Goal: Transaction & Acquisition: Purchase product/service

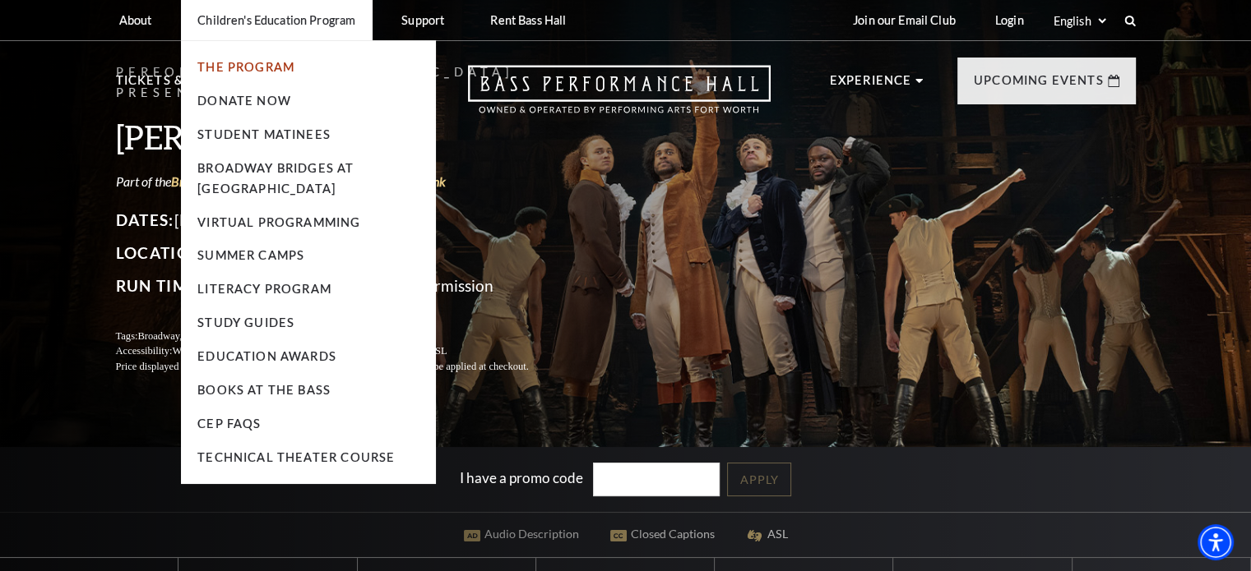
click at [271, 72] on link "The Program" at bounding box center [245, 67] width 97 height 14
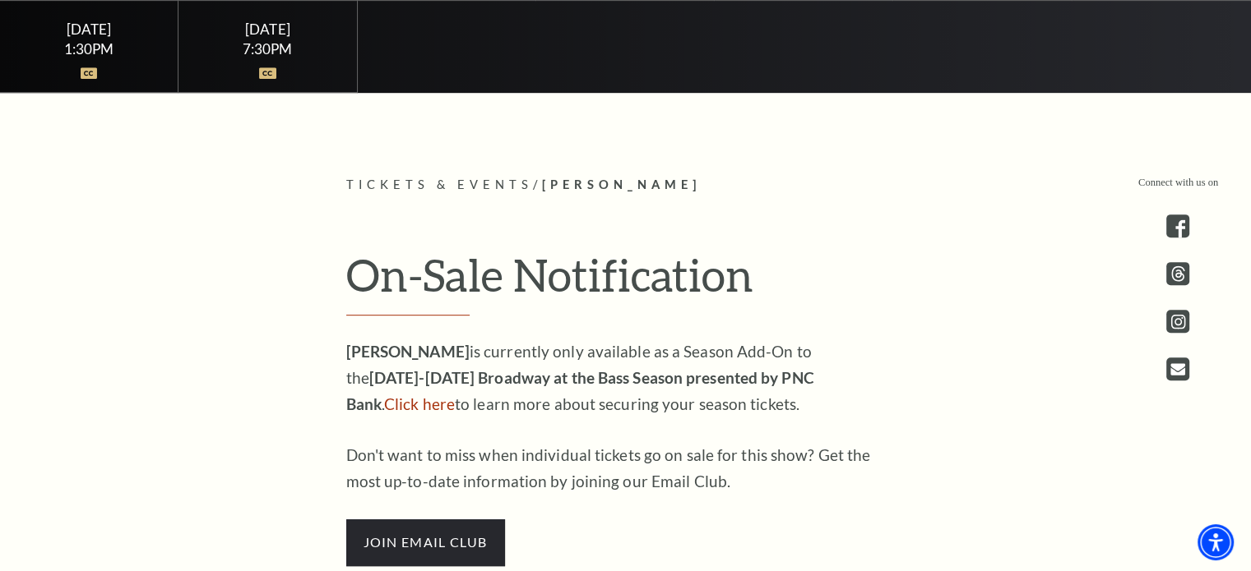
scroll to position [822, 0]
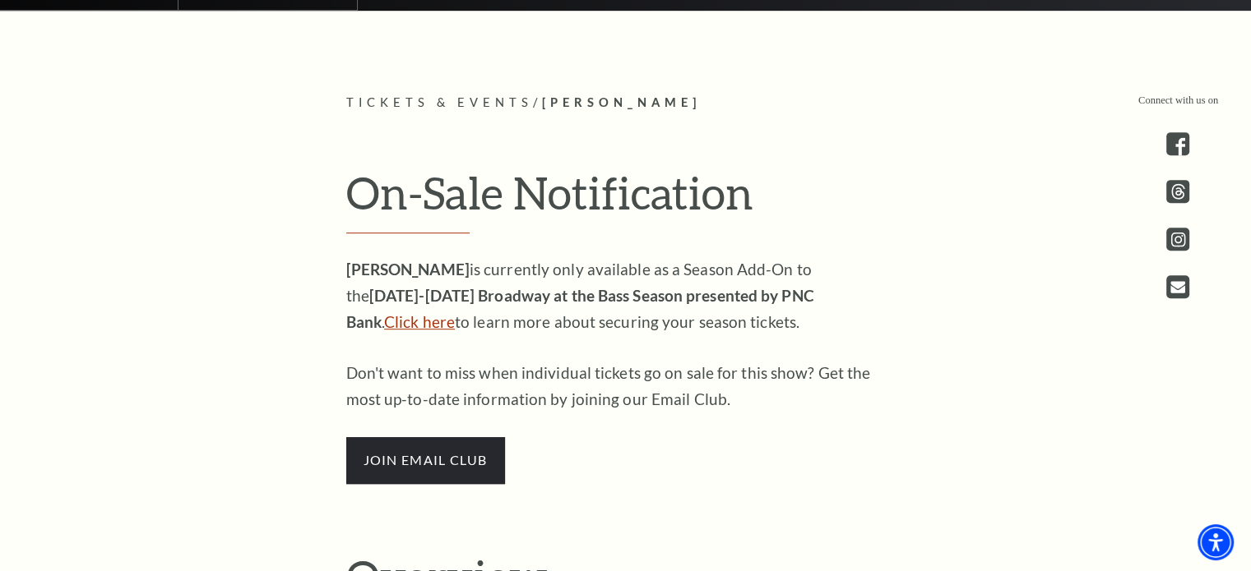
click at [455, 312] on link "Click here" at bounding box center [419, 321] width 71 height 19
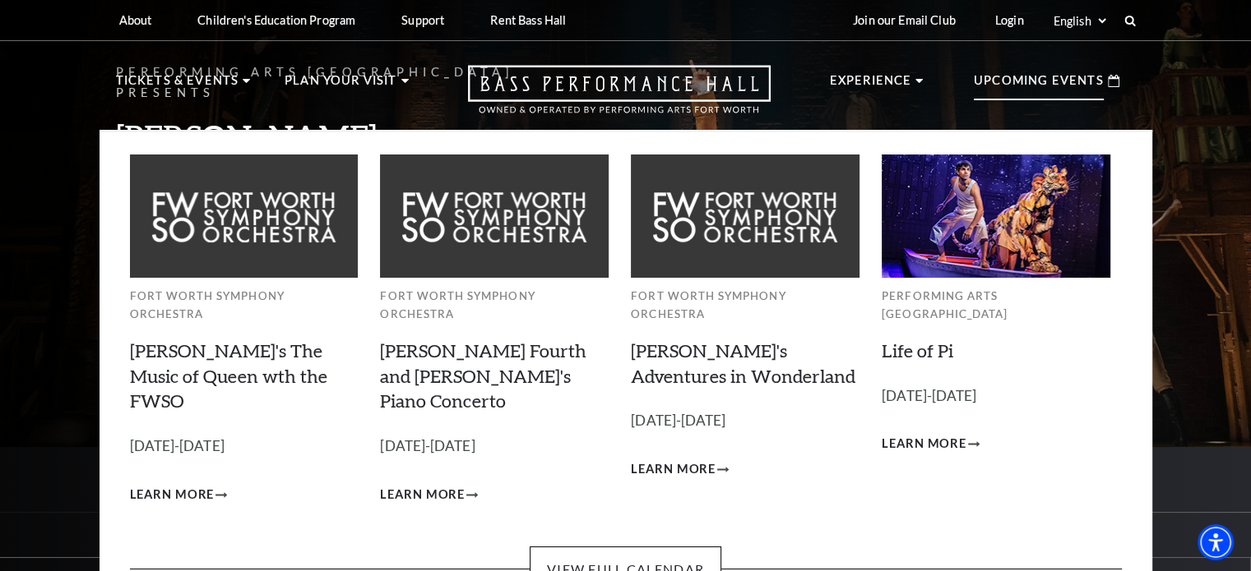
scroll to position [164, 0]
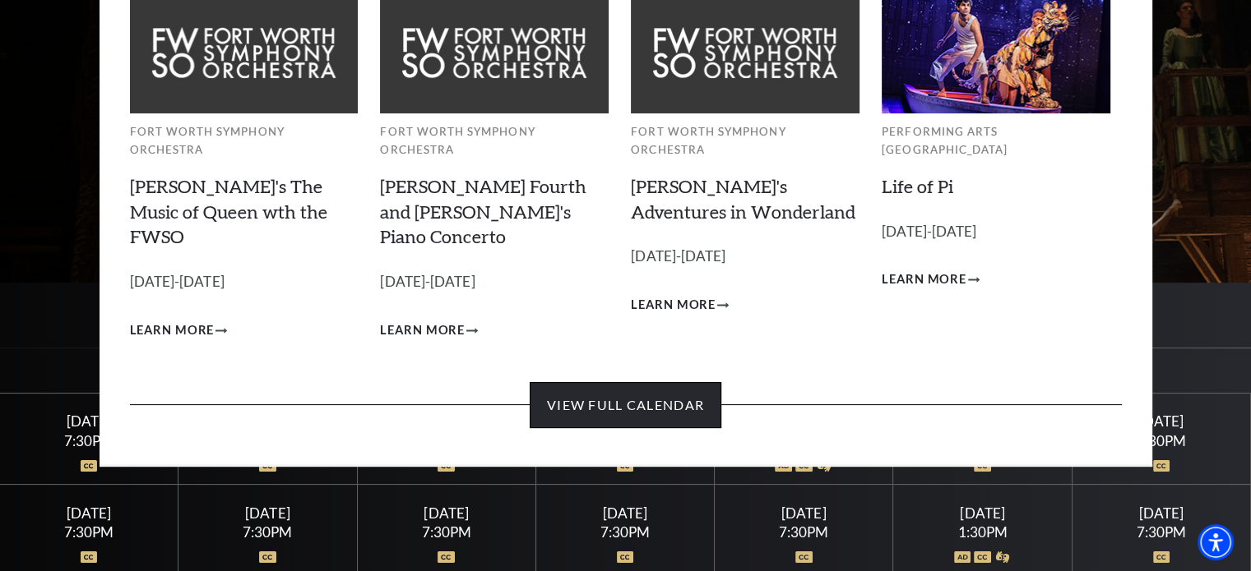
click at [605, 382] on link "View Full Calendar" at bounding box center [625, 405] width 192 height 46
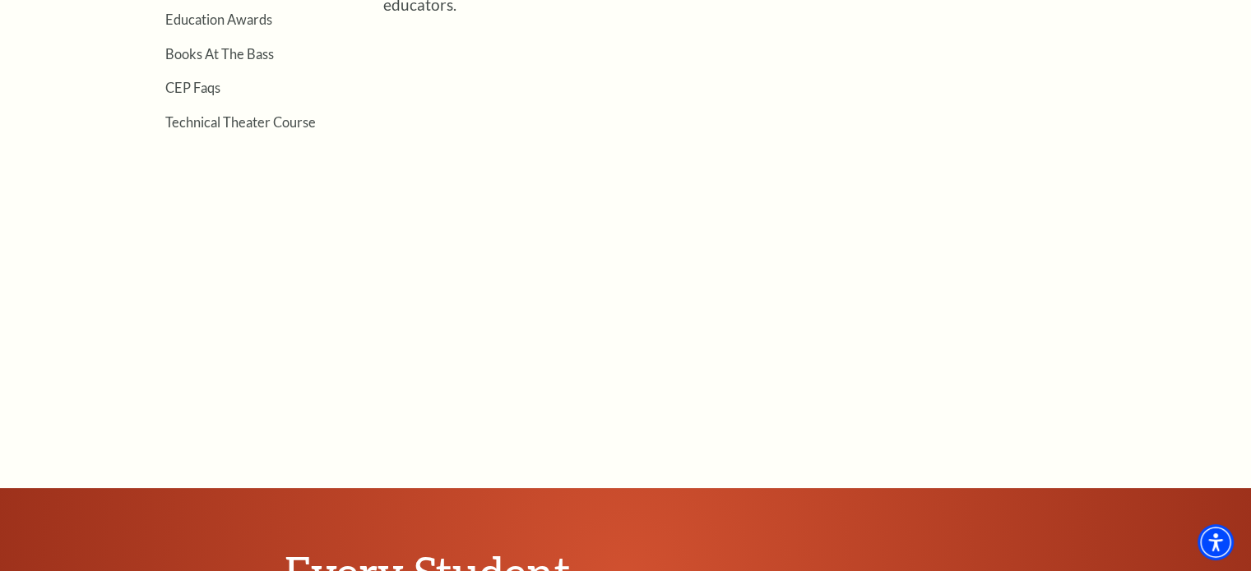
scroll to position [576, 0]
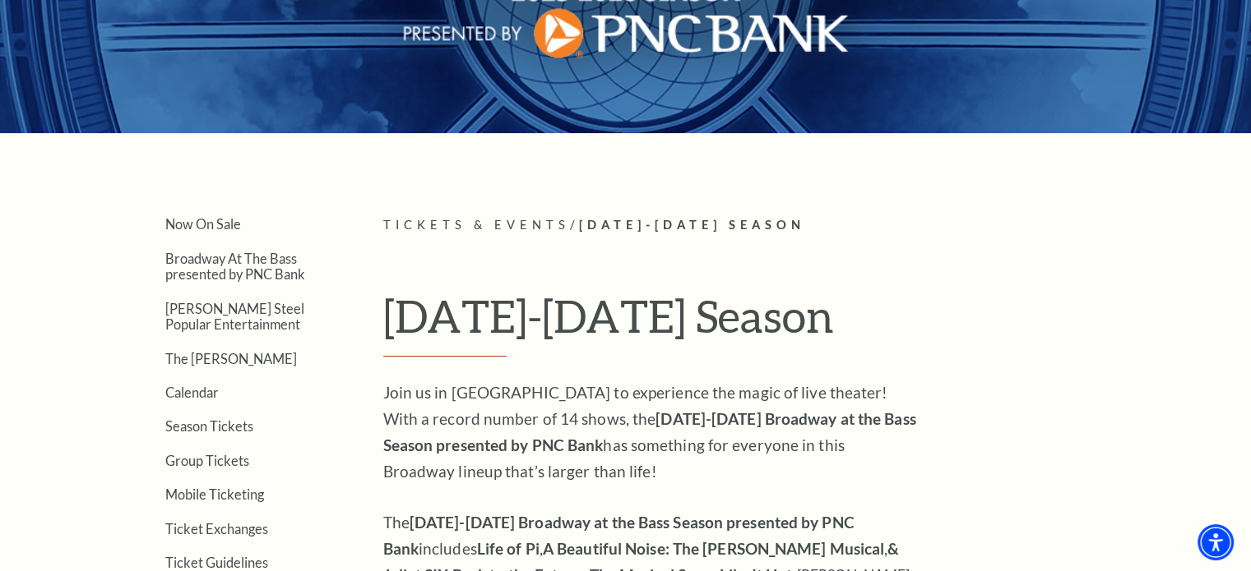
scroll to position [329, 0]
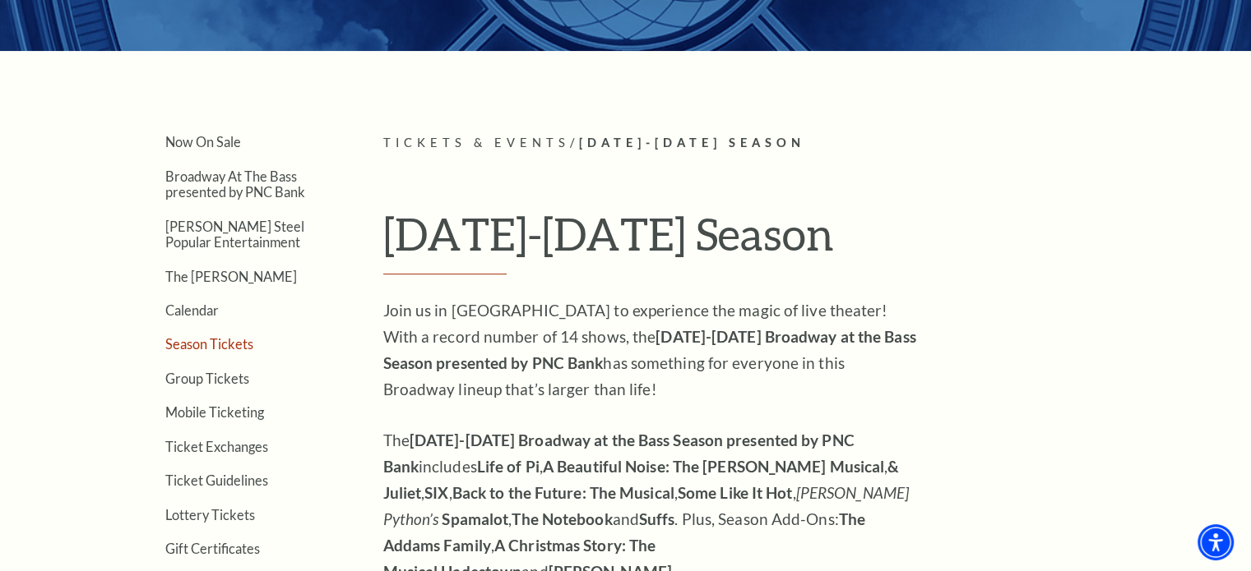
click at [206, 342] on link "Season Tickets" at bounding box center [209, 344] width 88 height 16
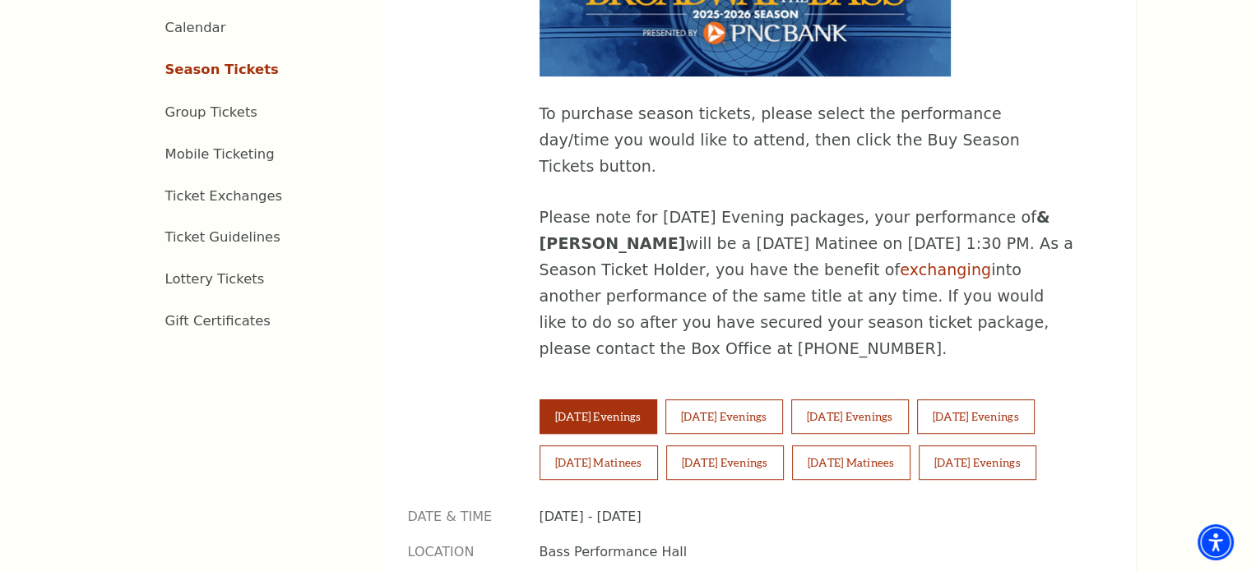
scroll to position [658, 0]
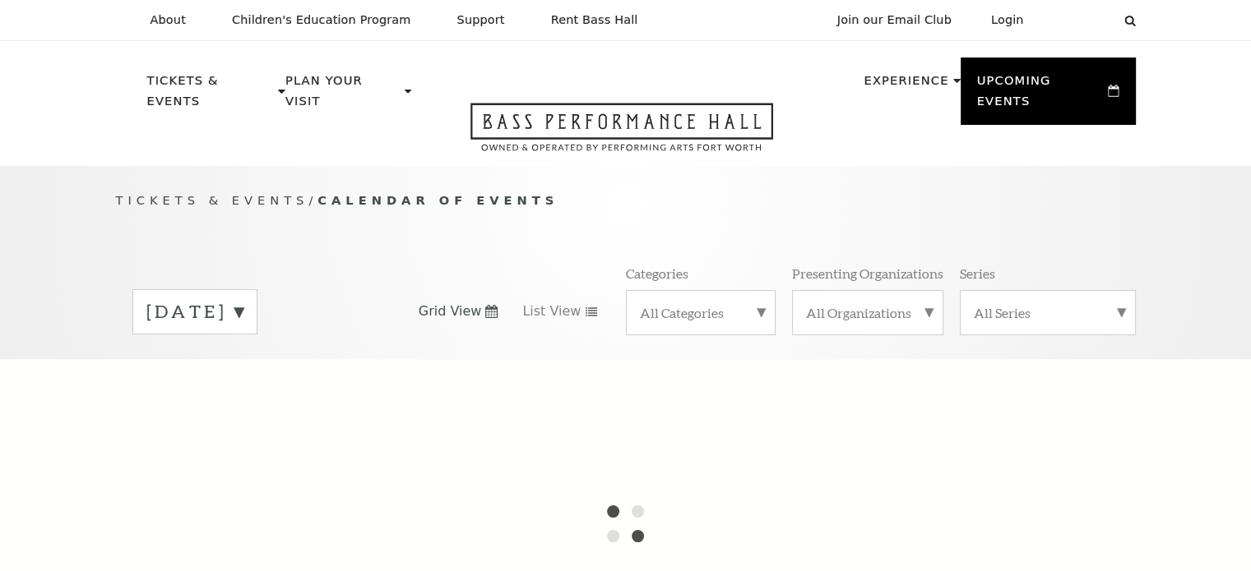
scroll to position [145, 0]
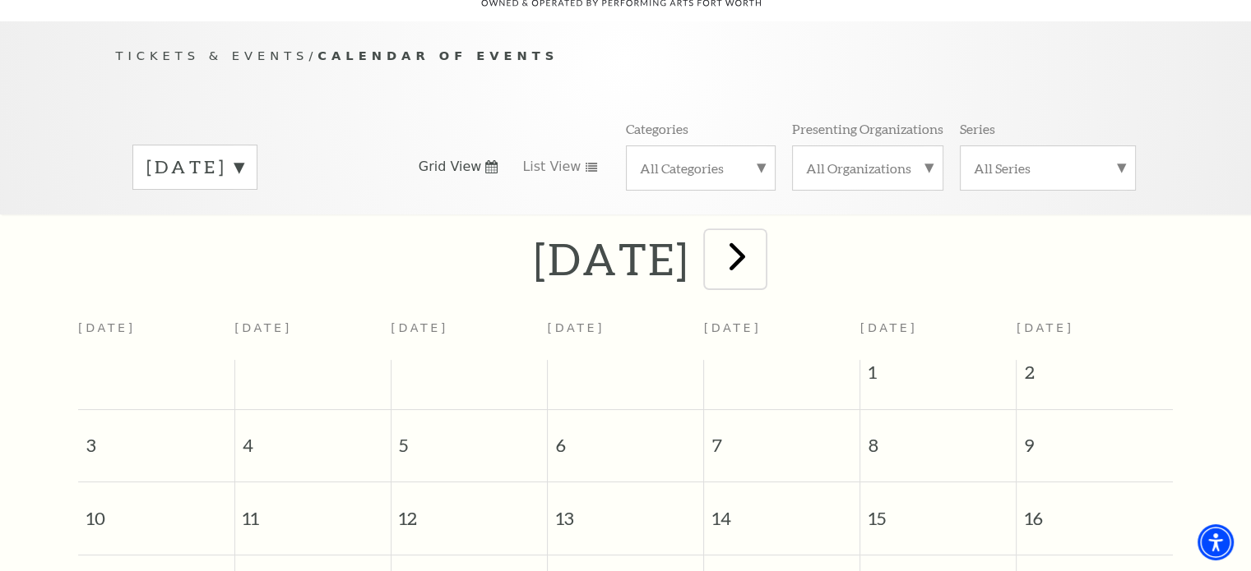
click at [761, 233] on span "next" at bounding box center [737, 256] width 47 height 47
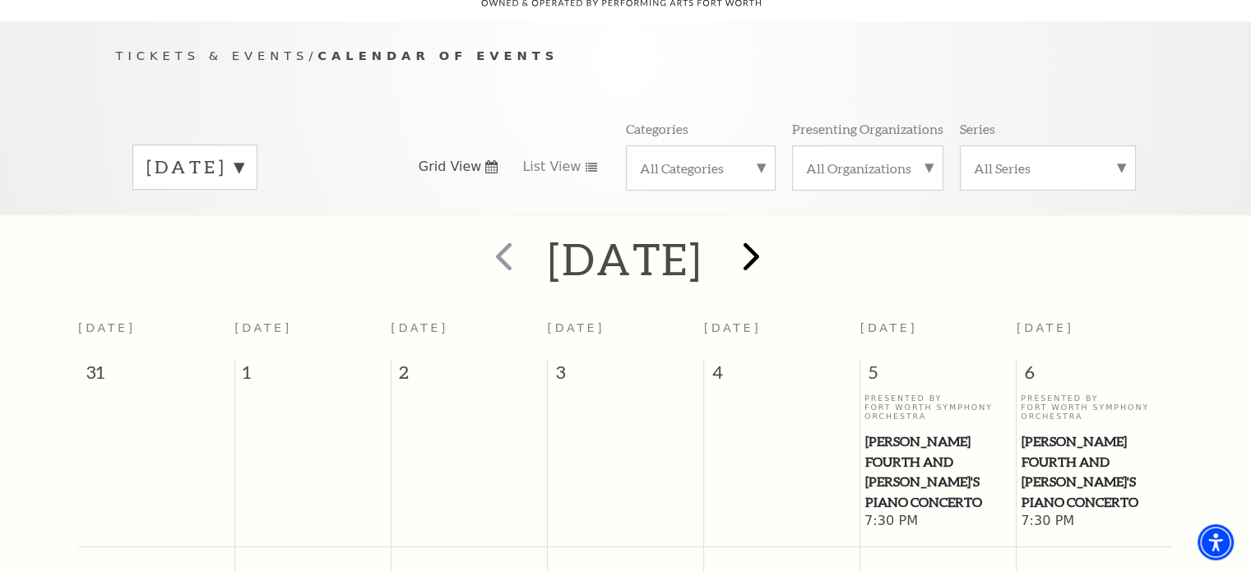
click at [703, 233] on h2 "September 2025" at bounding box center [625, 259] width 155 height 53
click at [774, 233] on span "next" at bounding box center [751, 256] width 47 height 47
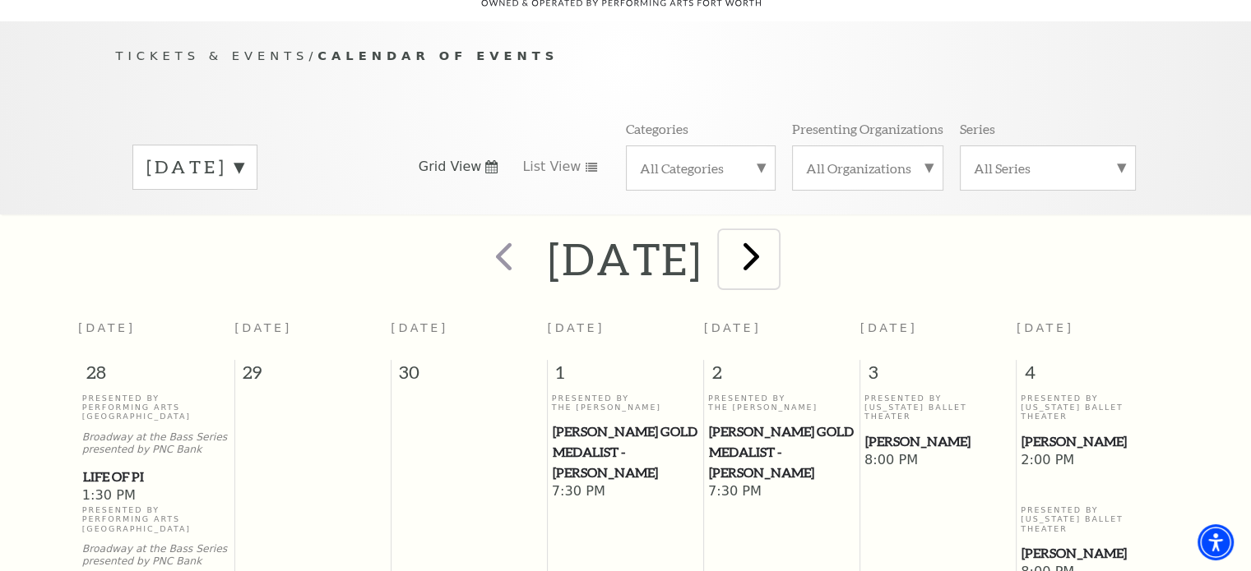
click at [779, 230] on button "next" at bounding box center [749, 259] width 60 height 58
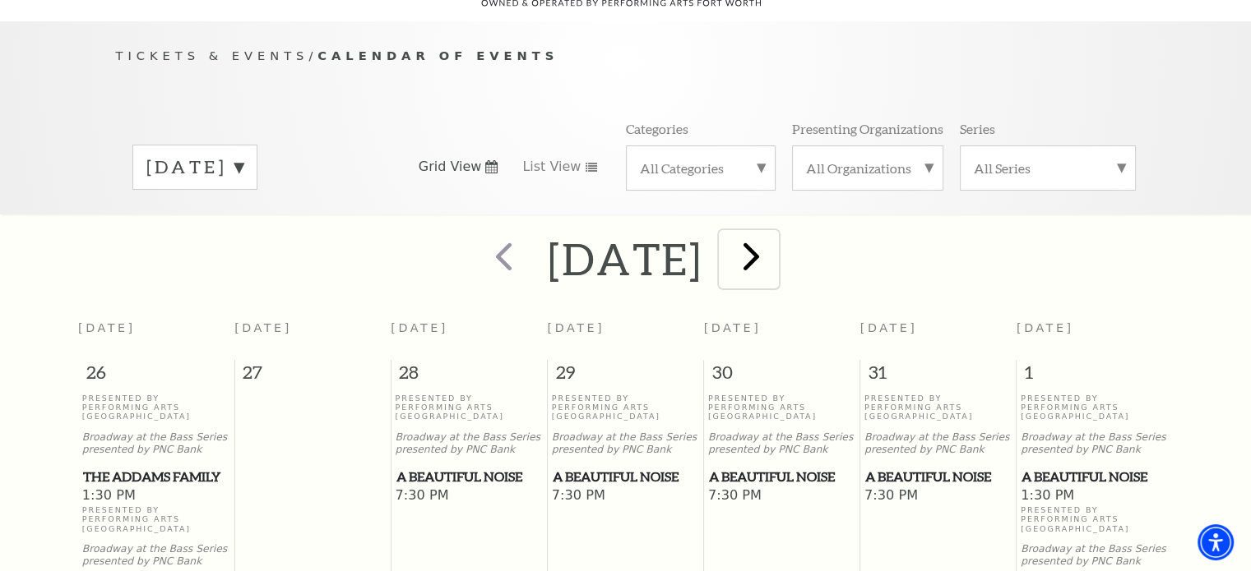
click at [774, 233] on span "next" at bounding box center [751, 256] width 47 height 47
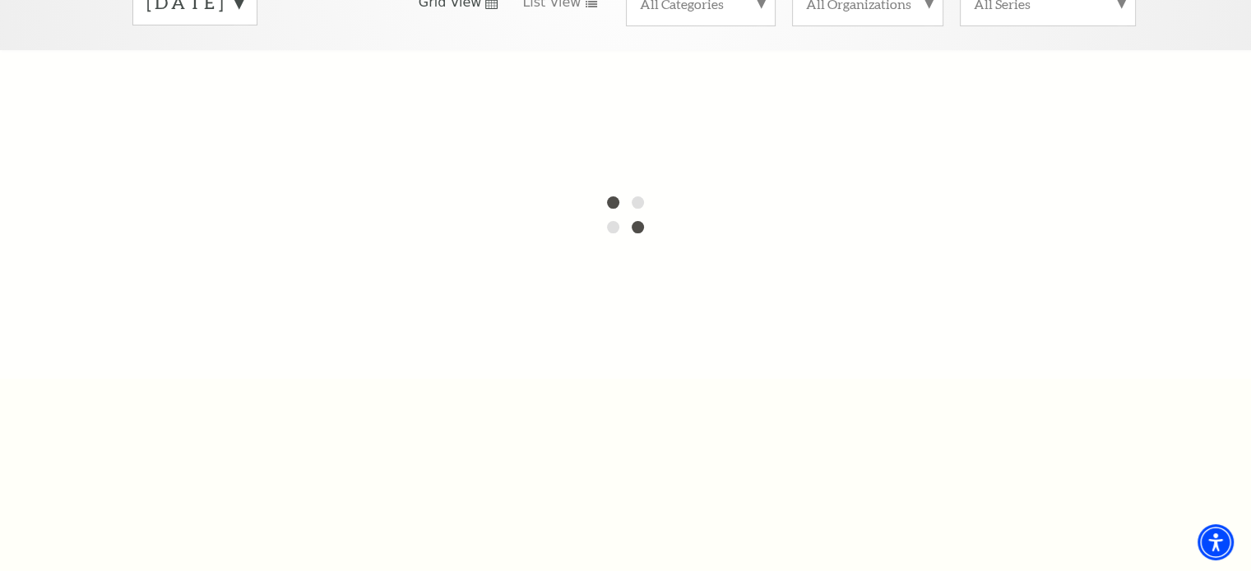
scroll to position [227, 0]
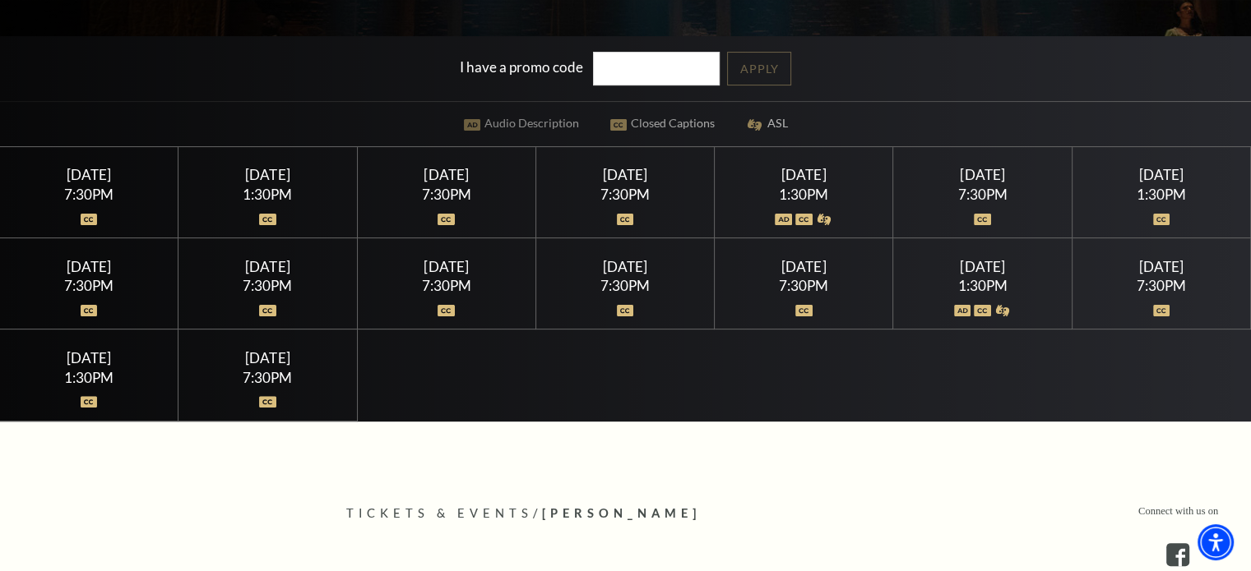
scroll to position [329, 0]
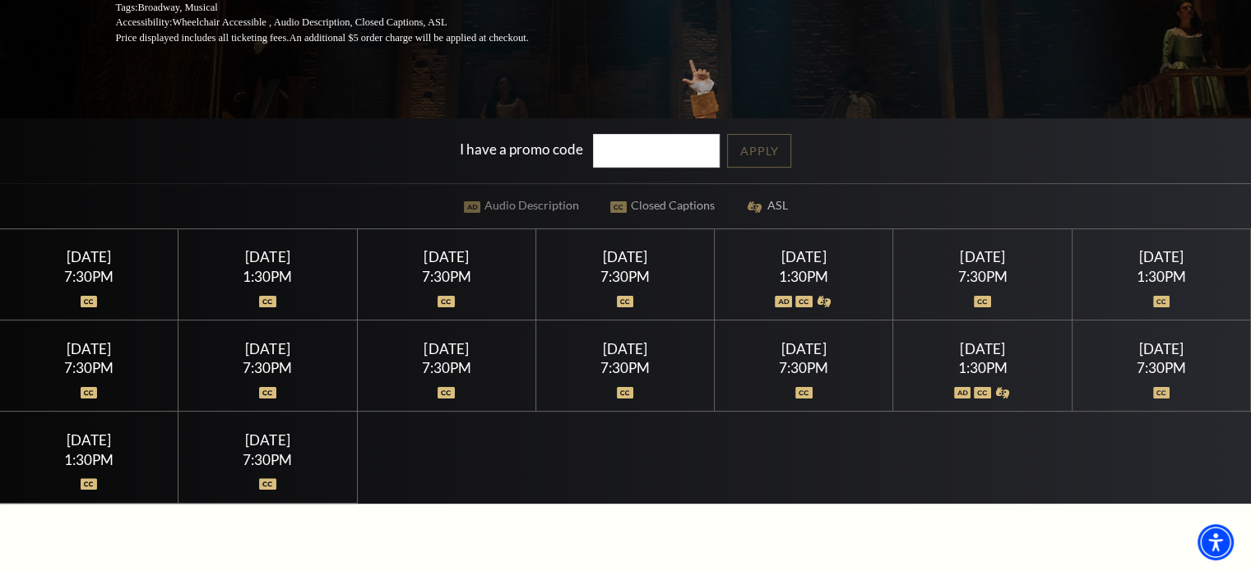
click at [983, 352] on div "Saturday July 25" at bounding box center [982, 348] width 139 height 17
click at [964, 388] on img at bounding box center [962, 393] width 17 height 12
click at [983, 387] on img at bounding box center [981, 393] width 17 height 12
click at [985, 356] on div "Saturday July 25 1:30PM" at bounding box center [982, 366] width 178 height 91
click at [980, 349] on div "Saturday July 25" at bounding box center [982, 348] width 139 height 17
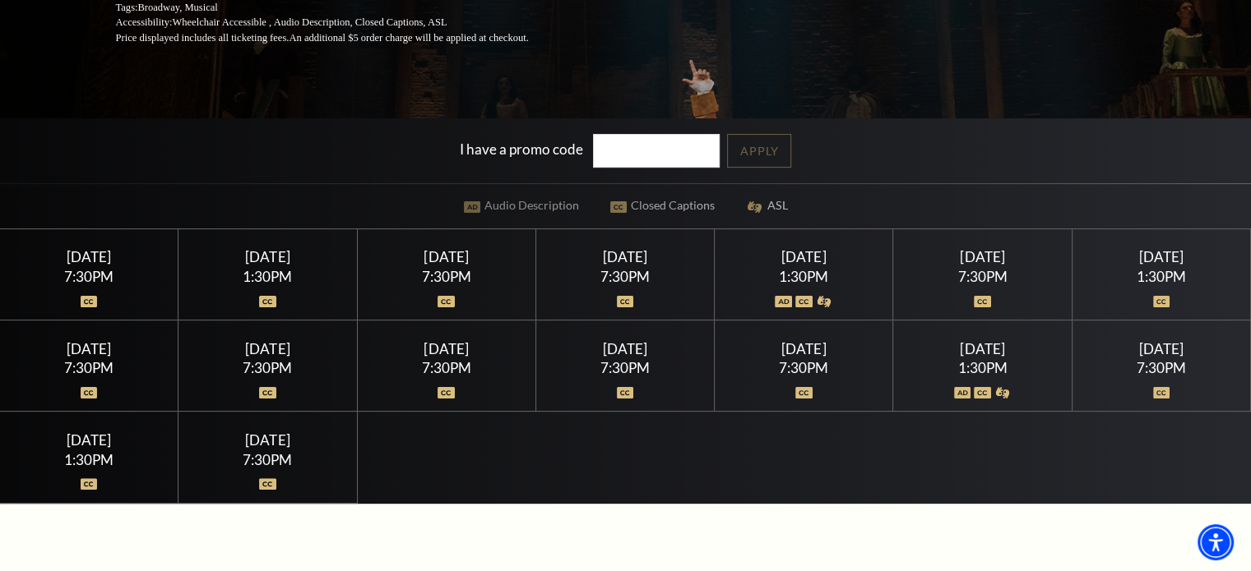
click at [980, 349] on div "Saturday July 25" at bounding box center [982, 348] width 139 height 17
click at [975, 369] on div "1:30PM" at bounding box center [982, 368] width 139 height 14
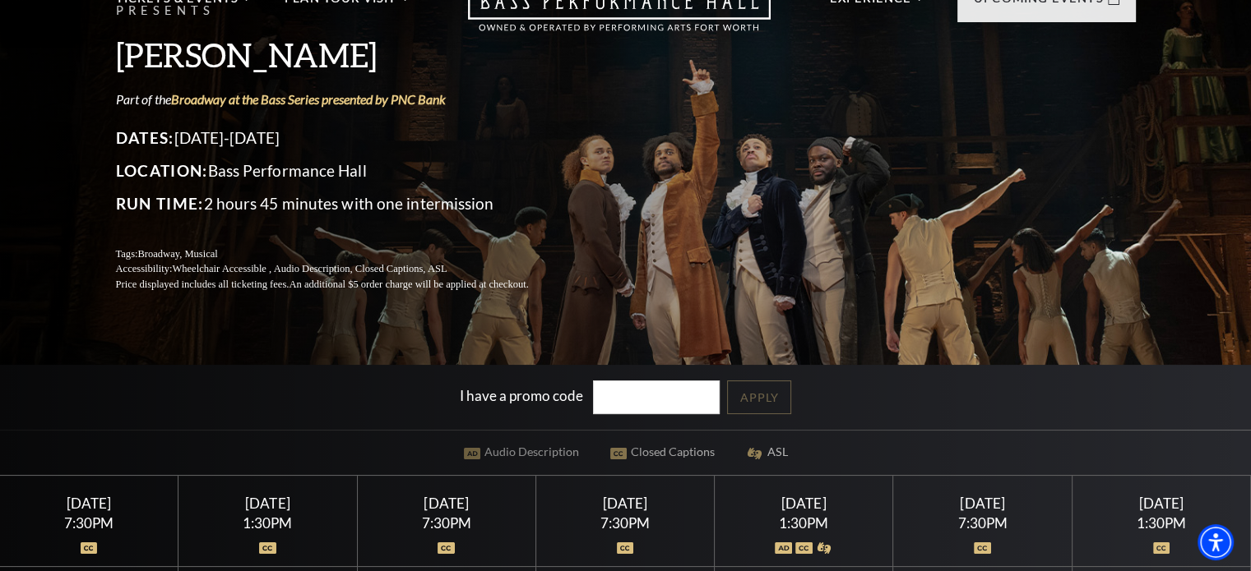
scroll to position [0, 0]
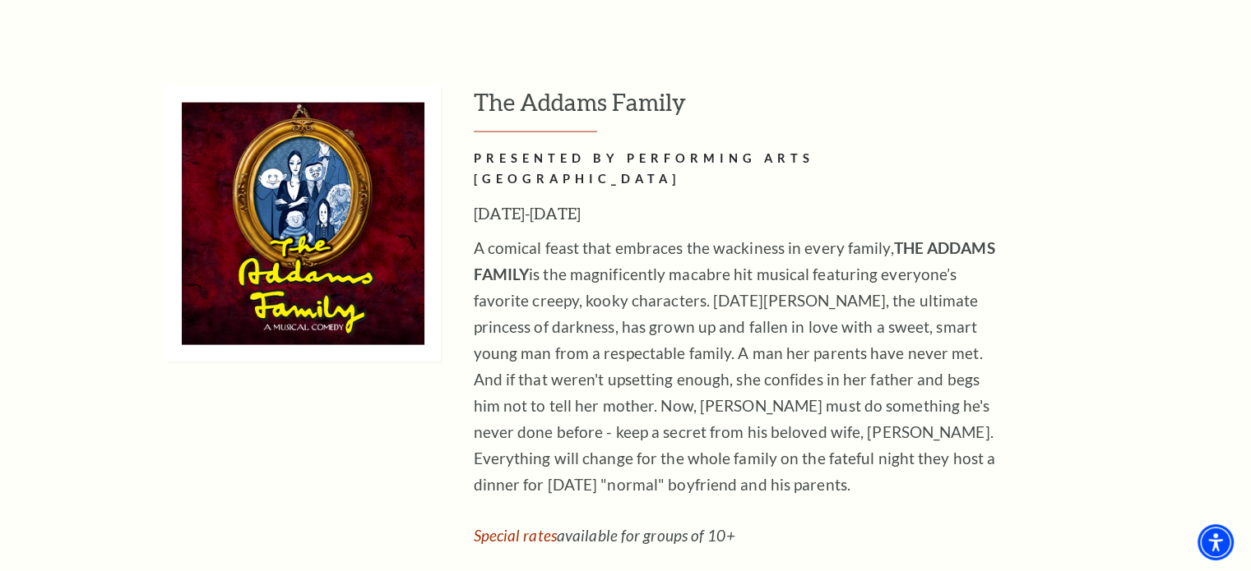
scroll to position [3782, 0]
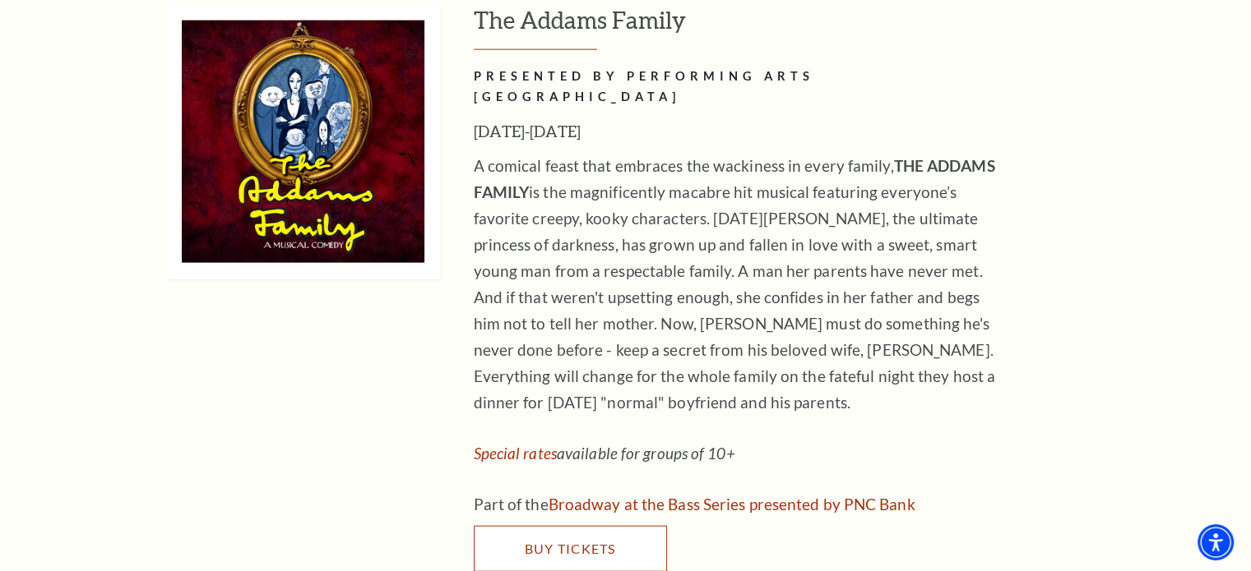
click at [571, 541] on span "Buy Tickets" at bounding box center [569, 549] width 91 height 16
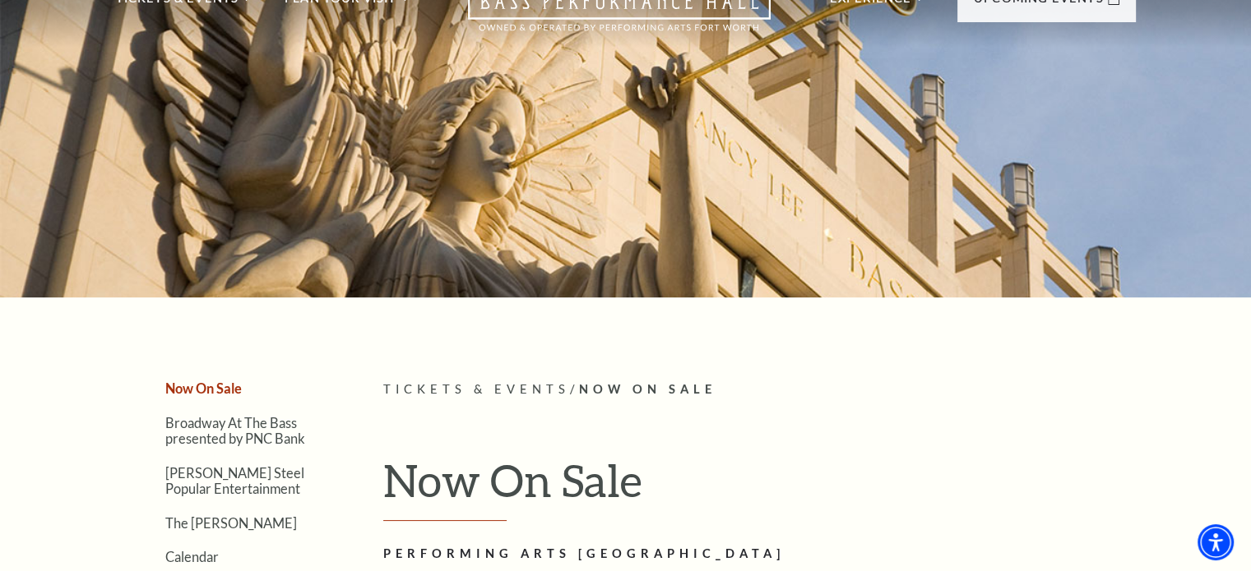
scroll to position [0, 0]
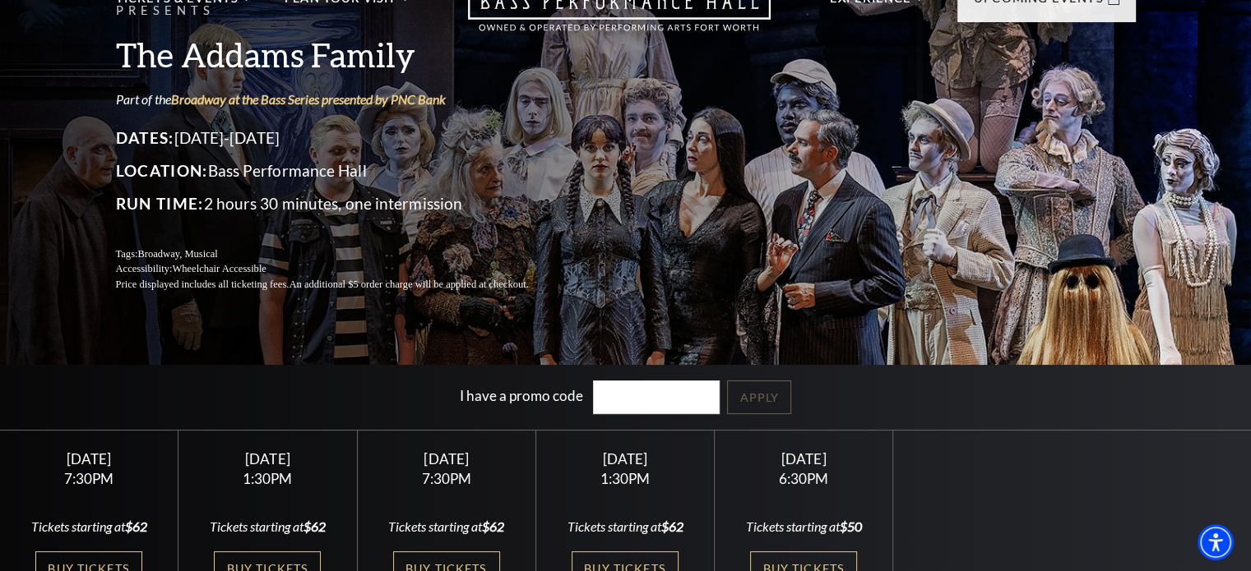
scroll to position [247, 0]
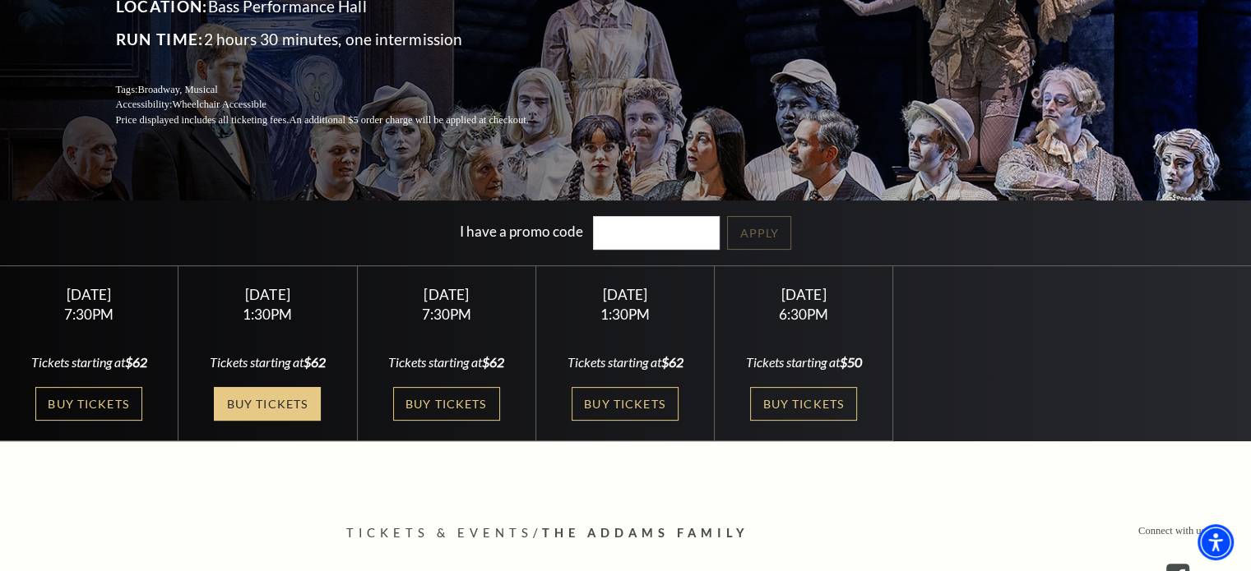
click at [266, 400] on link "Buy Tickets" at bounding box center [267, 404] width 107 height 34
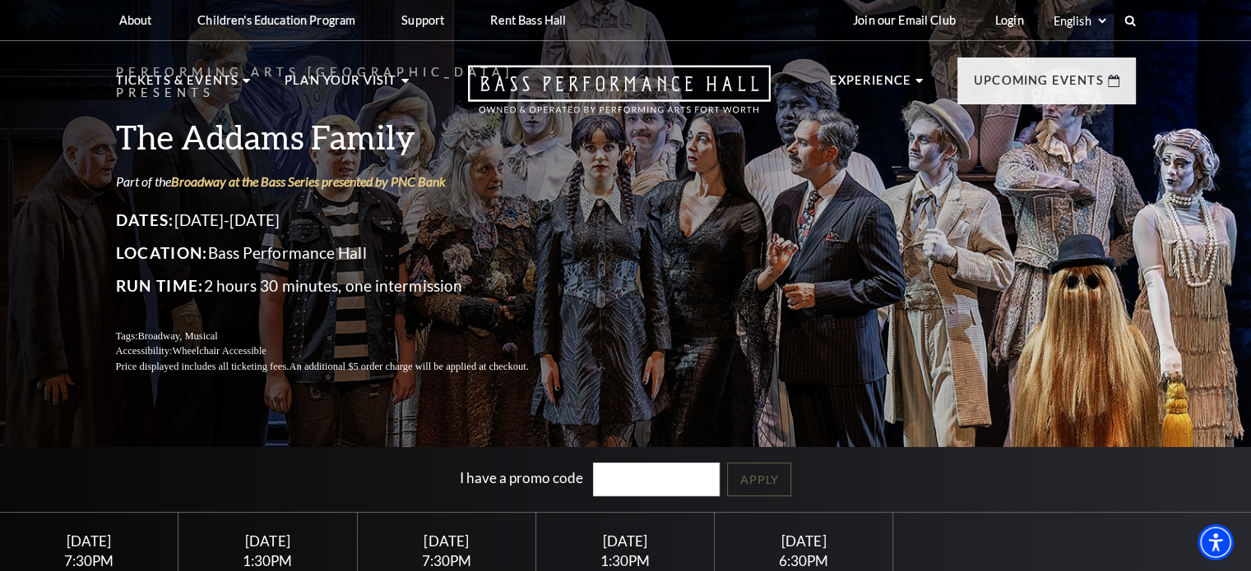
scroll to position [82, 0]
